Goal: Book appointment/travel/reservation

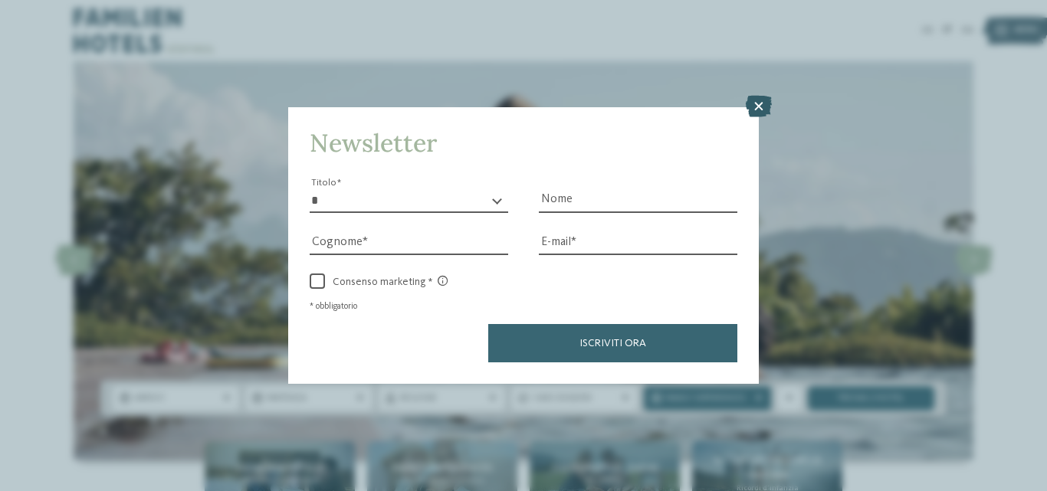
click at [767, 109] on icon at bounding box center [759, 106] width 26 height 21
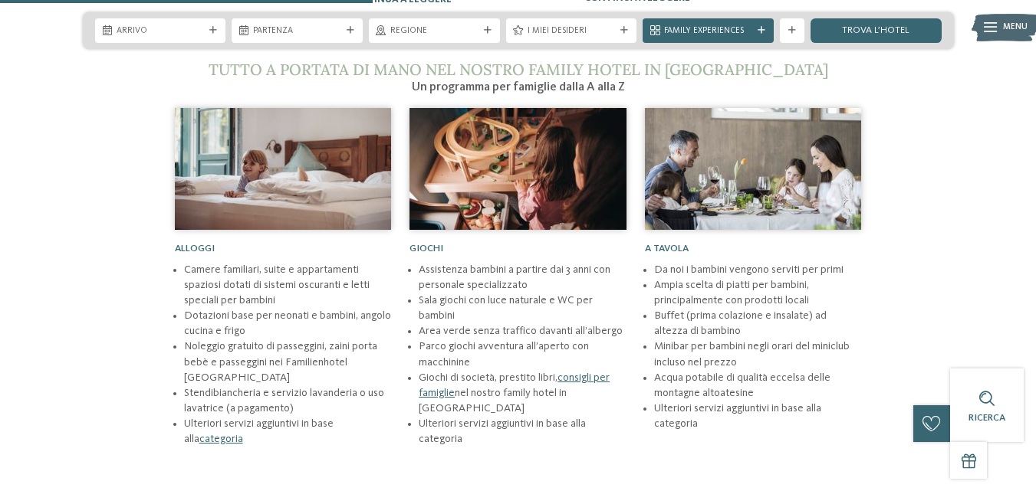
scroll to position [1268, 0]
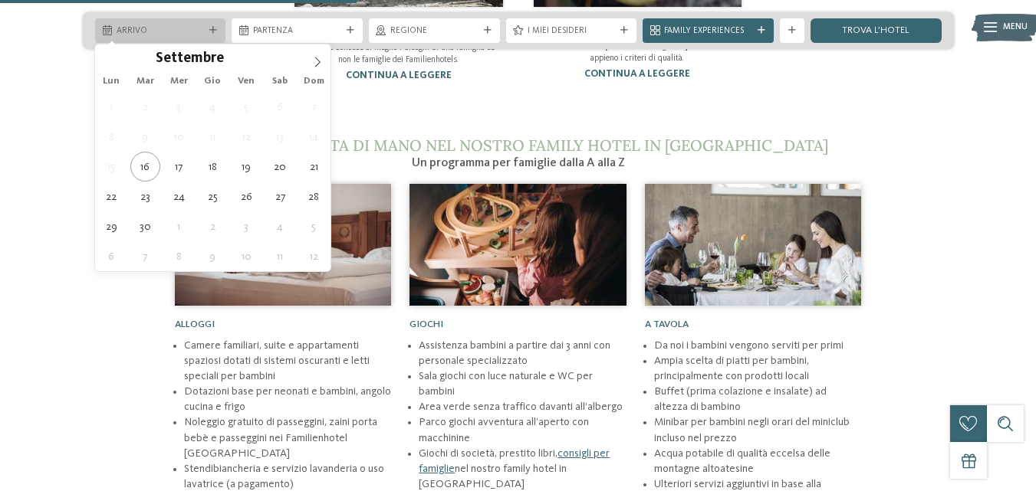
click at [195, 31] on span "Arrivo" at bounding box center [161, 31] width 88 height 12
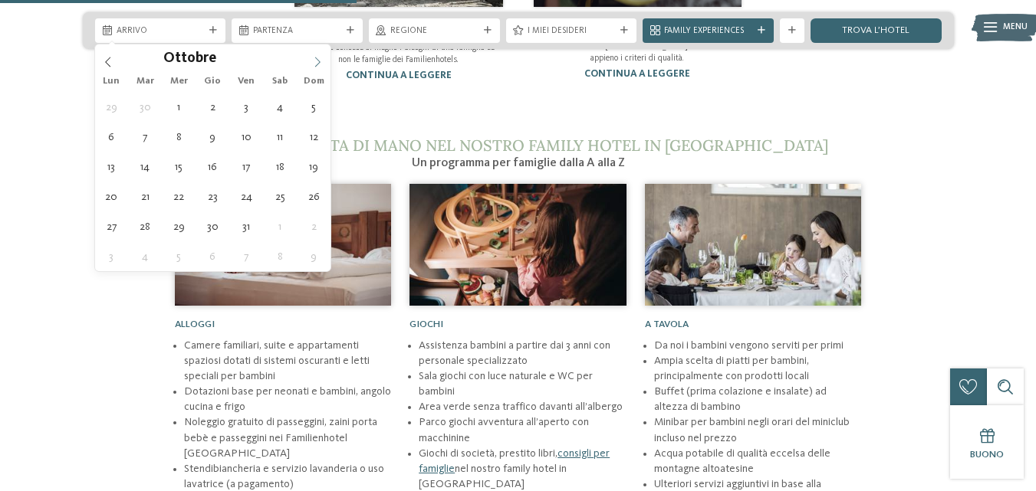
click at [319, 60] on icon at bounding box center [317, 62] width 11 height 11
type input "****"
click at [319, 60] on icon at bounding box center [317, 62] width 11 height 11
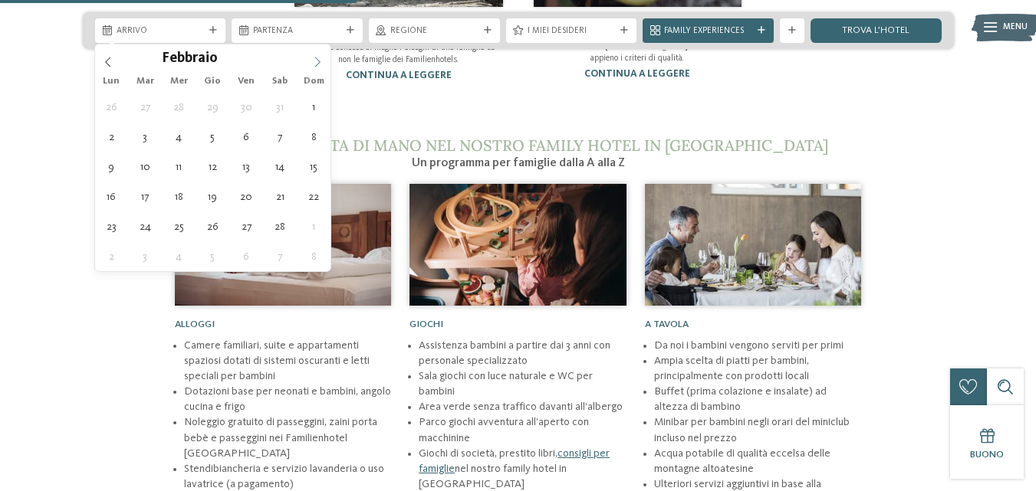
click at [319, 60] on icon at bounding box center [317, 62] width 11 height 11
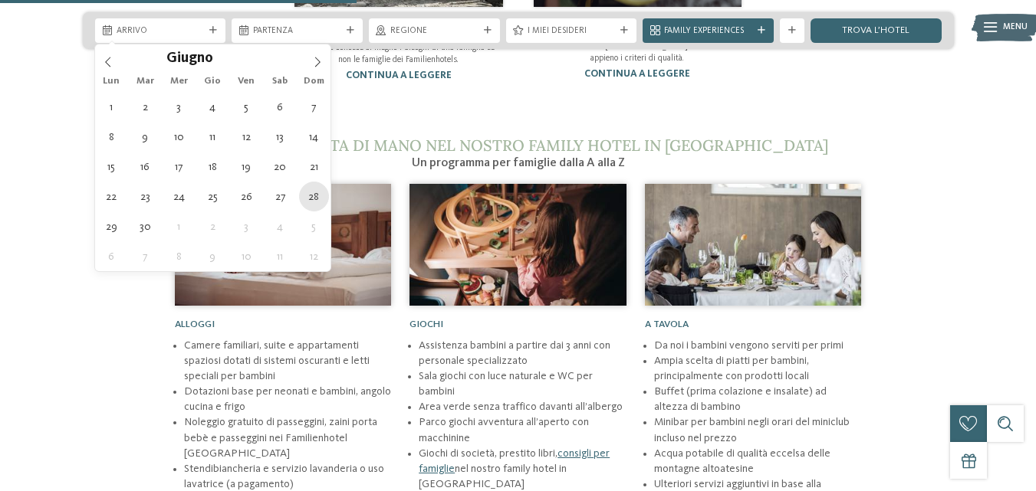
type div "28.06.2026"
type input "****"
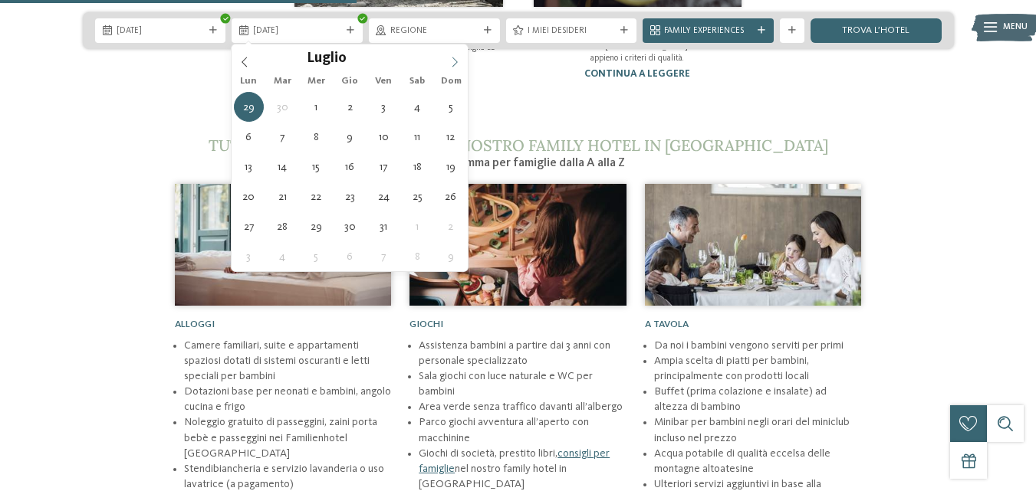
click at [461, 54] on span at bounding box center [454, 57] width 26 height 26
type div "05.07.2026"
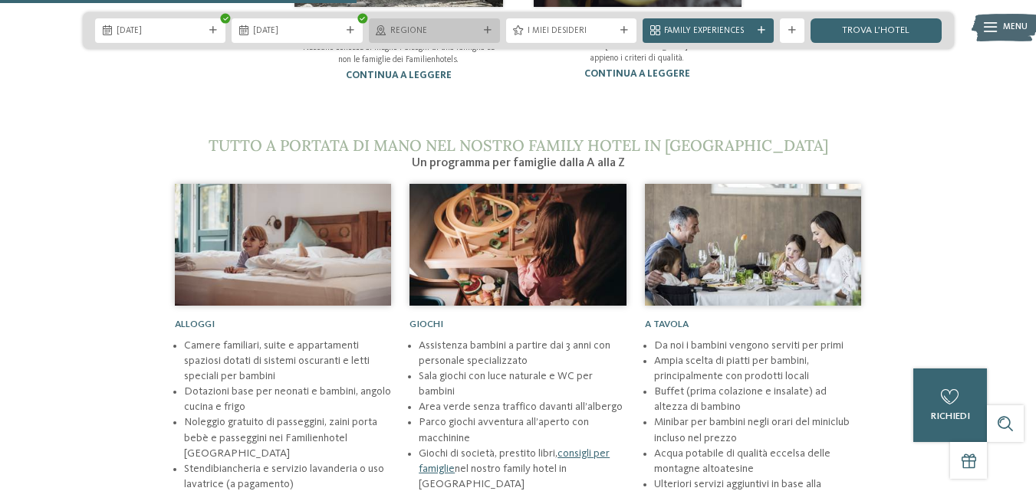
click at [496, 27] on div "Regione" at bounding box center [434, 30] width 131 height 25
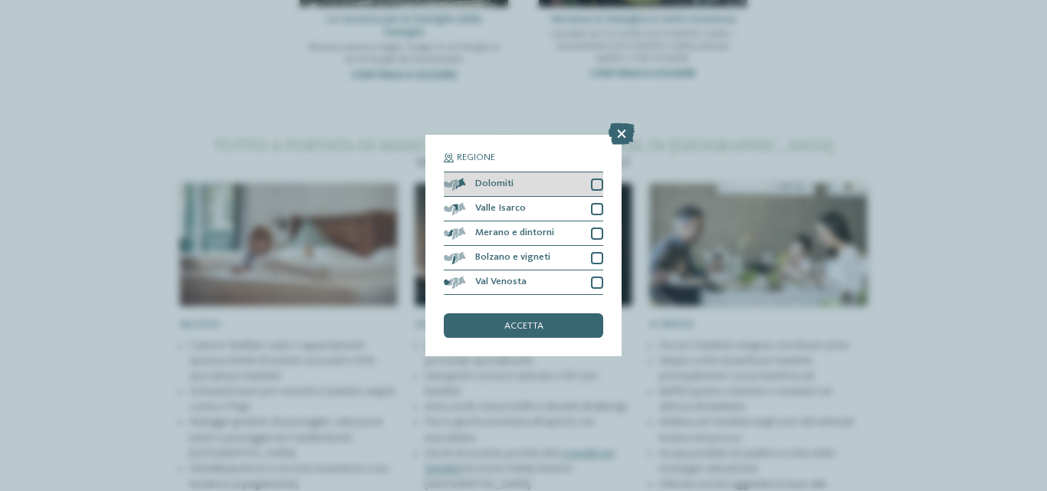
click at [586, 192] on div "Dolomiti" at bounding box center [523, 184] width 159 height 25
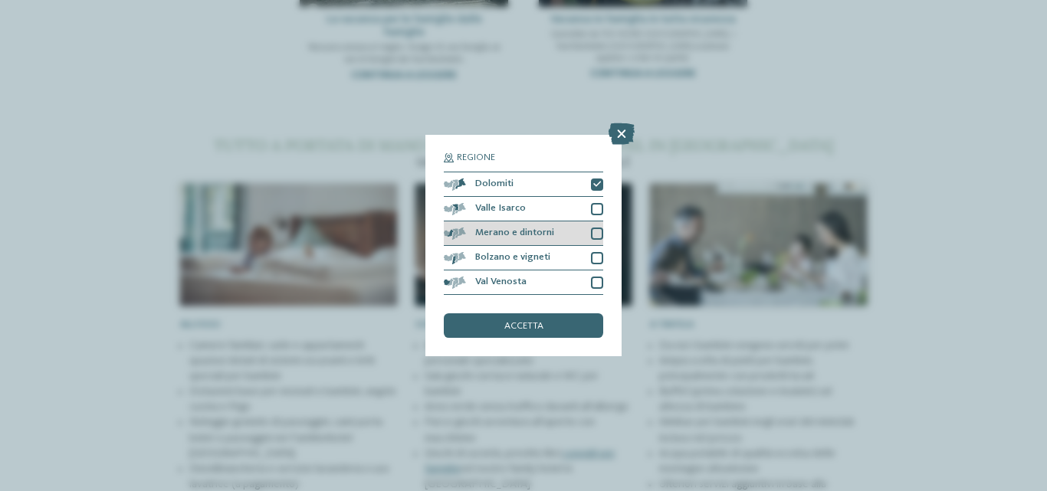
click at [594, 230] on div at bounding box center [597, 234] width 12 height 12
click at [525, 329] on span "accetta" at bounding box center [523, 327] width 39 height 10
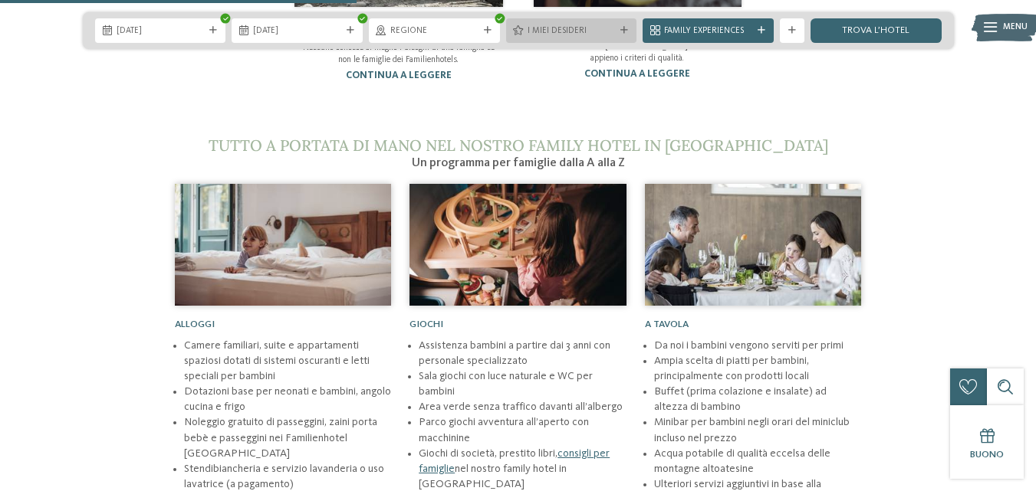
click at [587, 31] on span "I miei desideri" at bounding box center [571, 31] width 88 height 12
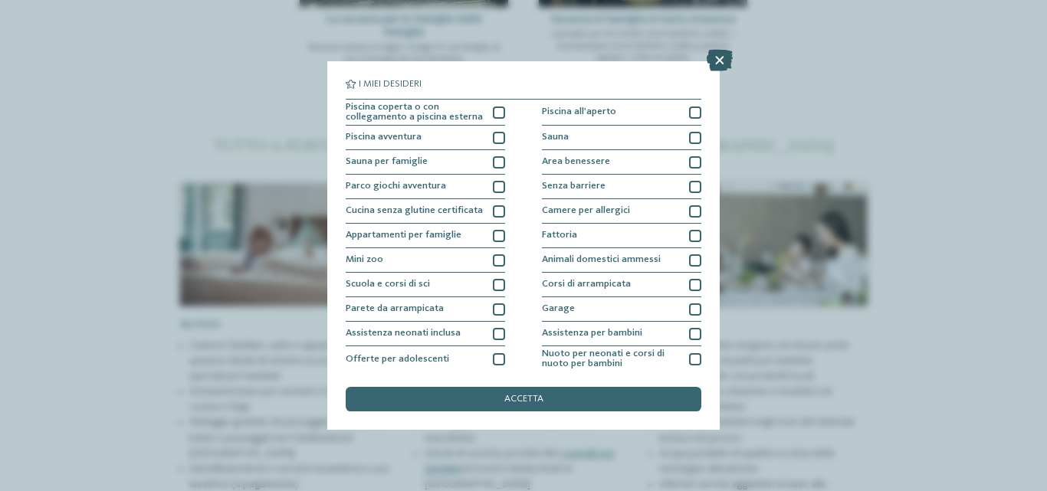
click at [714, 60] on icon at bounding box center [720, 60] width 26 height 21
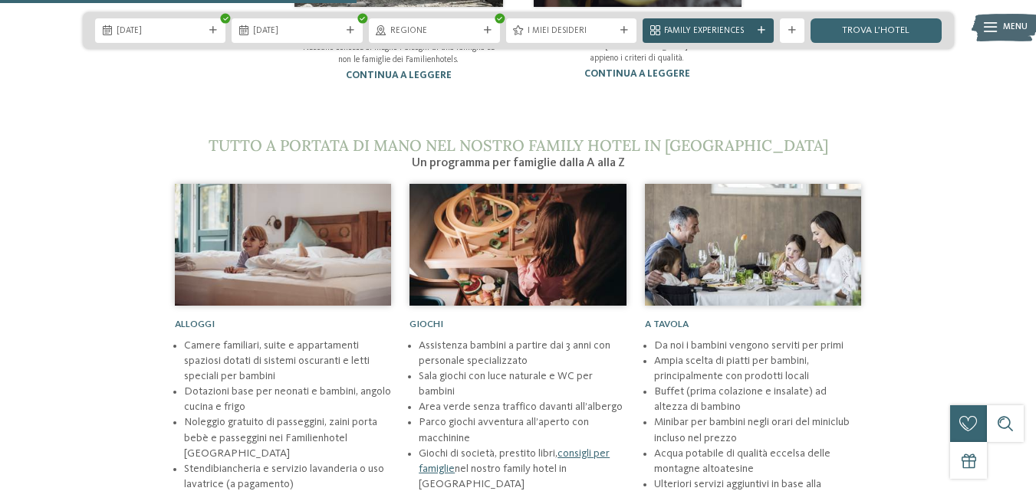
click at [745, 38] on div "Family Experiences" at bounding box center [707, 30] width 131 height 25
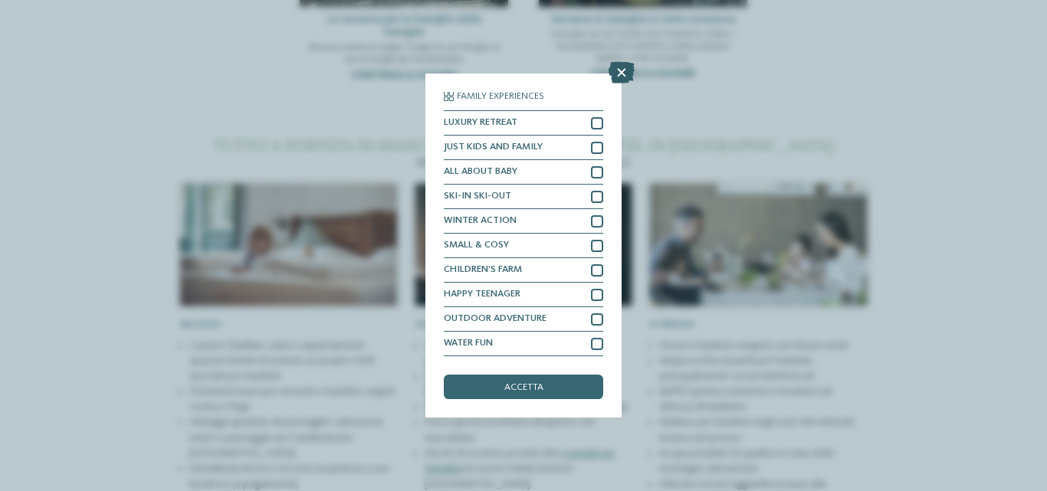
click at [615, 71] on icon at bounding box center [622, 72] width 26 height 21
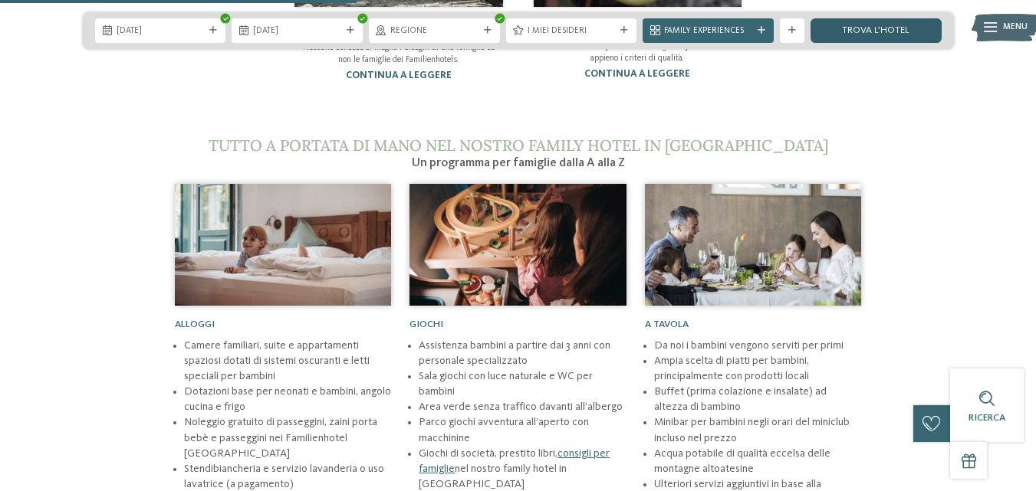
click at [852, 41] on link "trova l’hotel" at bounding box center [875, 30] width 131 height 25
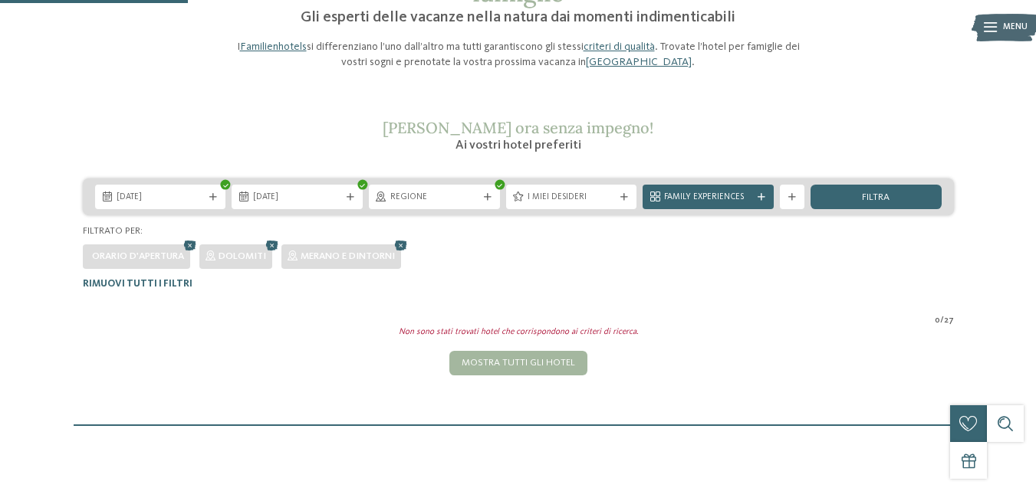
scroll to position [134, 0]
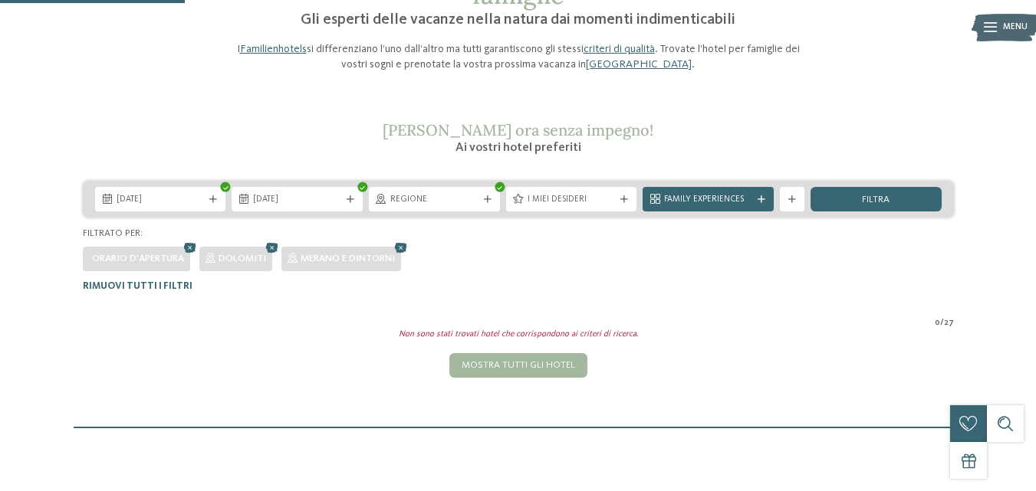
click at [162, 252] on div "Orario d'apertura" at bounding box center [138, 259] width 92 height 14
click at [192, 245] on icon at bounding box center [190, 249] width 18 height 16
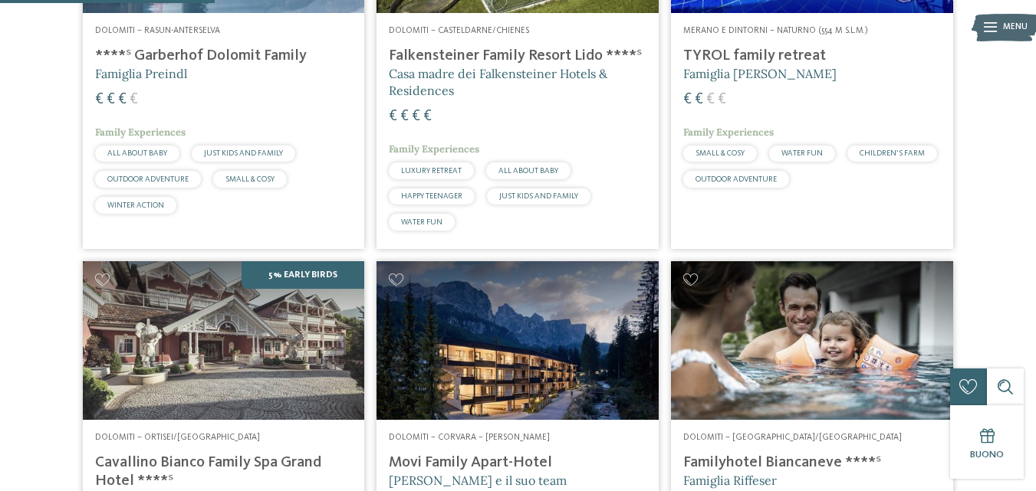
scroll to position [684, 0]
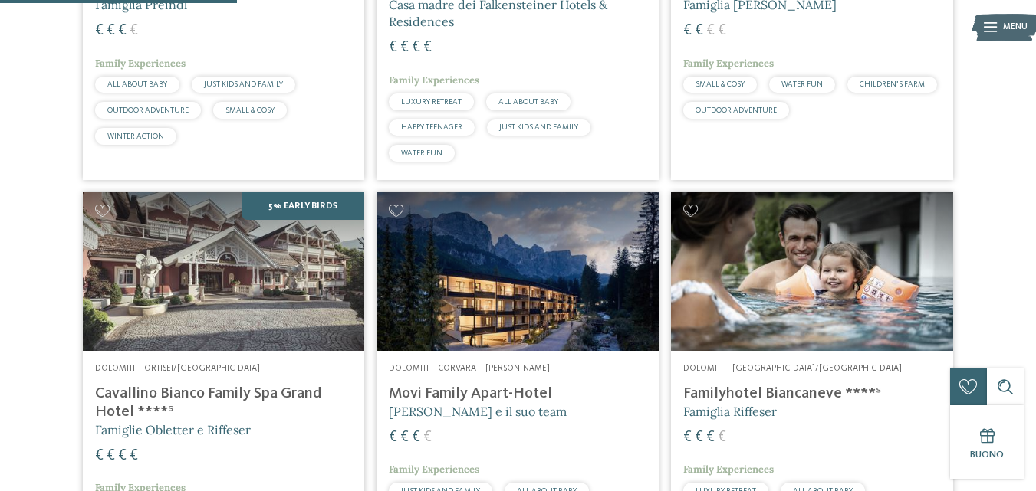
click at [465, 393] on h4 "Movi Family Apart-Hotel" at bounding box center [518, 394] width 258 height 18
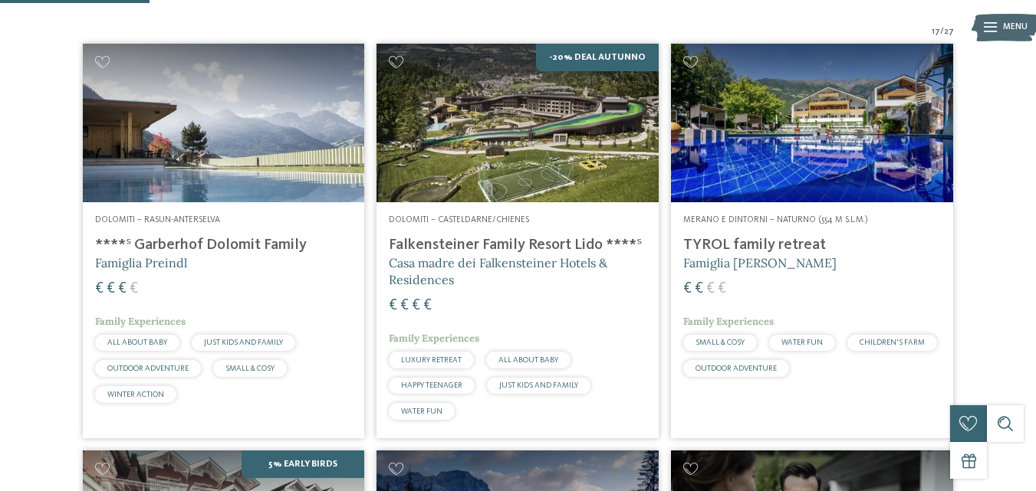
scroll to position [419, 0]
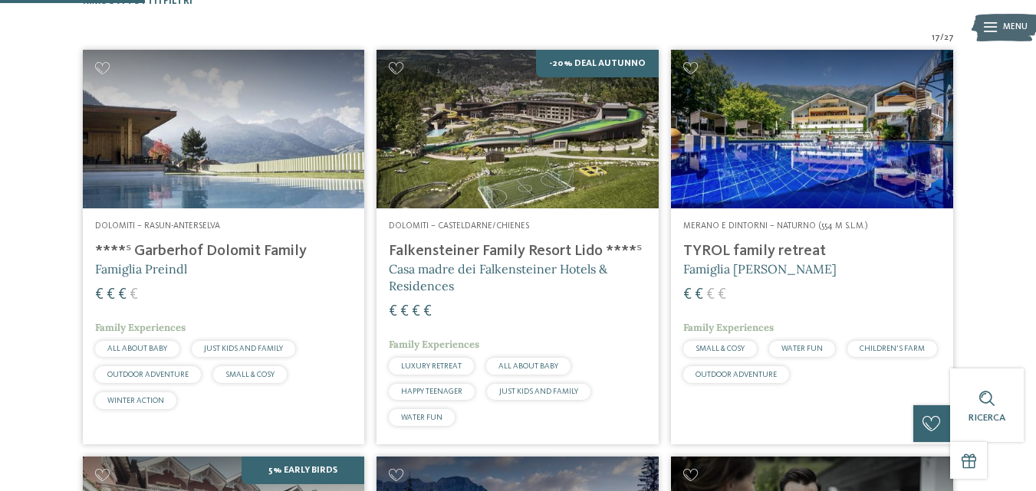
click at [254, 252] on h4 "****ˢ Garberhof Dolomit Family" at bounding box center [224, 251] width 258 height 18
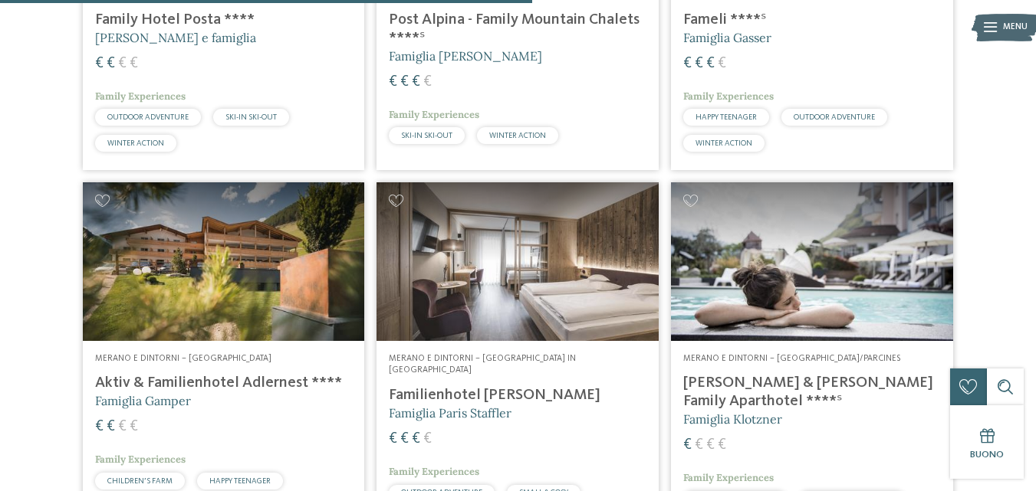
scroll to position [1547, 0]
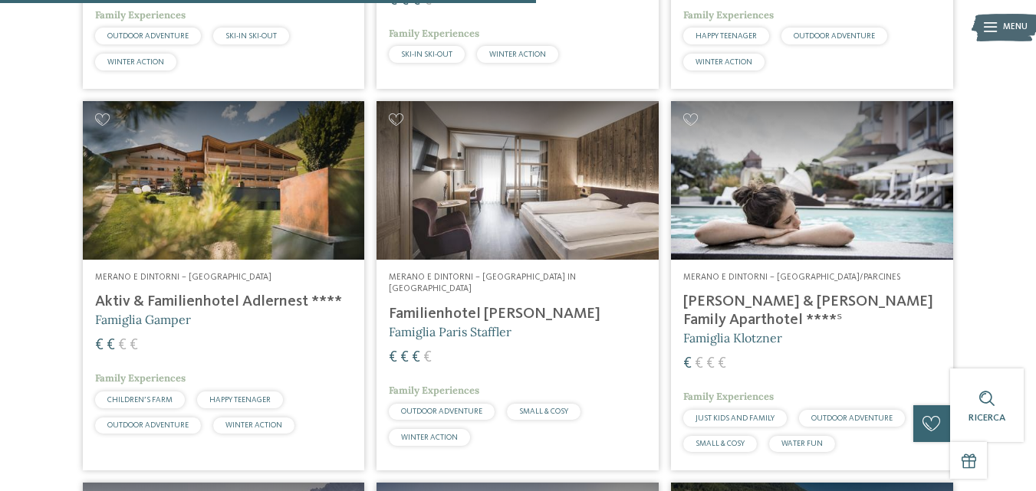
click at [307, 166] on img at bounding box center [224, 180] width 282 height 159
click at [484, 169] on img at bounding box center [517, 180] width 282 height 159
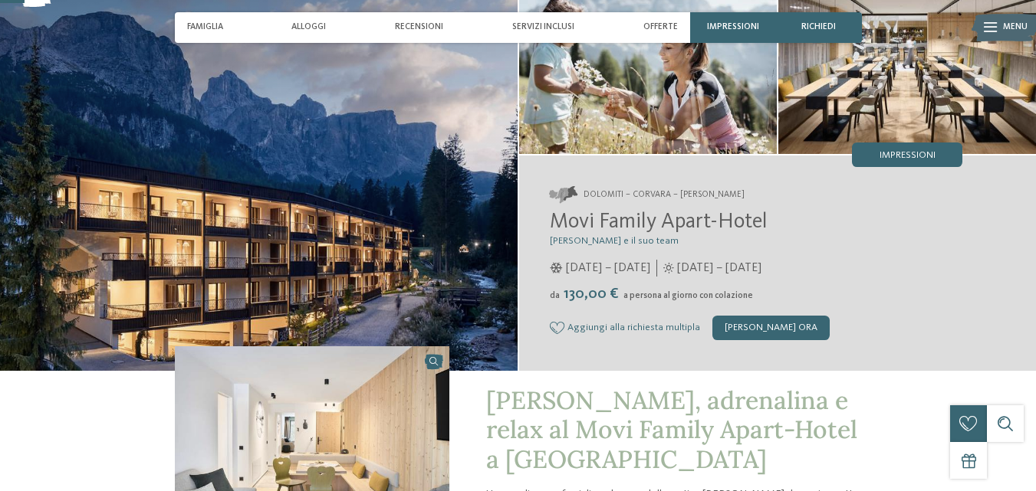
scroll to position [108, 0]
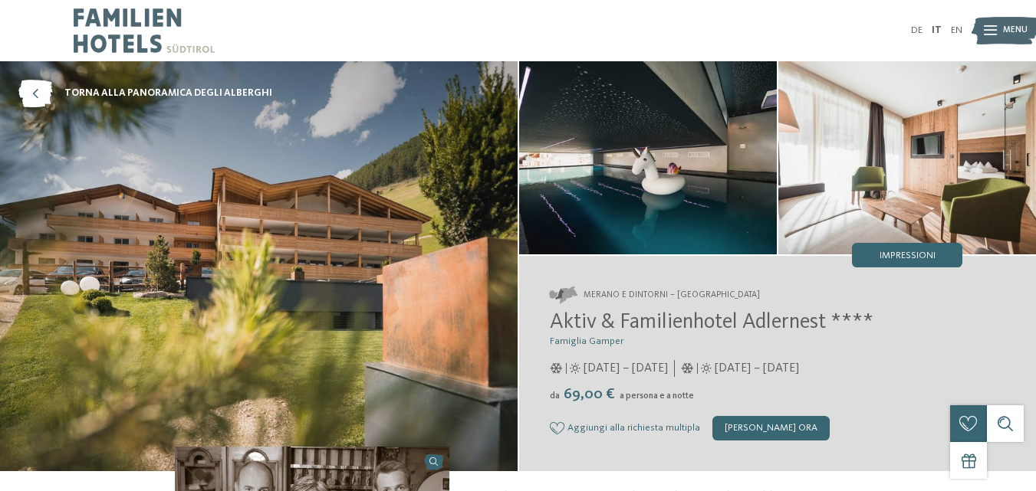
click at [661, 162] on img at bounding box center [648, 157] width 258 height 193
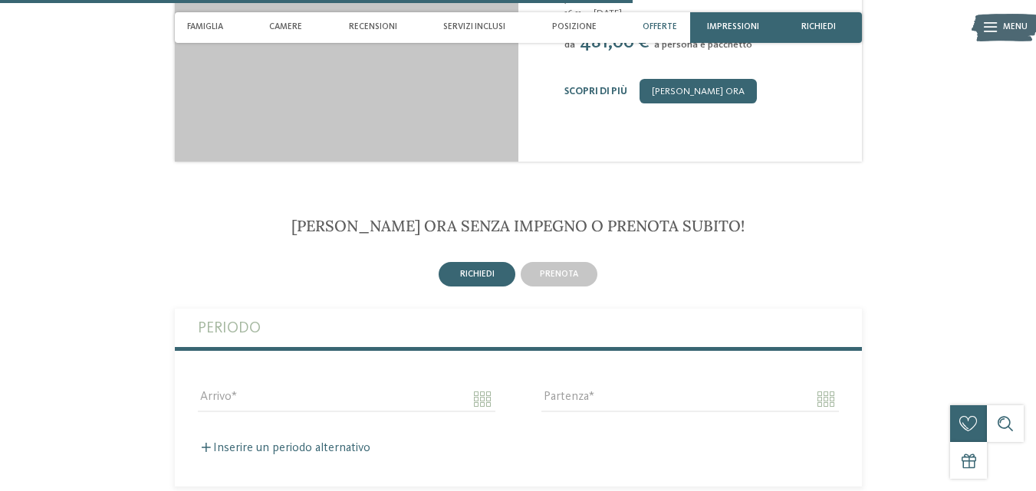
scroll to position [2504, 0]
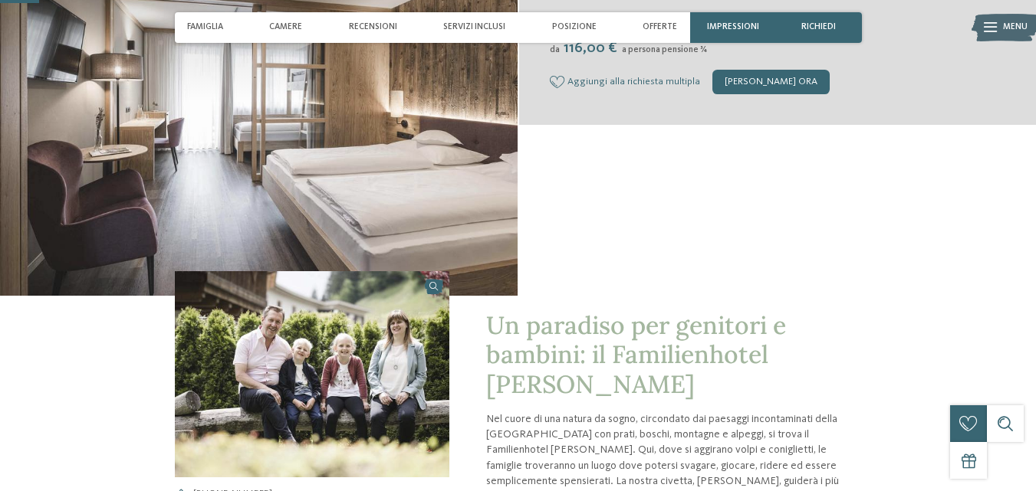
scroll to position [184, 0]
